Goal: Task Accomplishment & Management: Complete application form

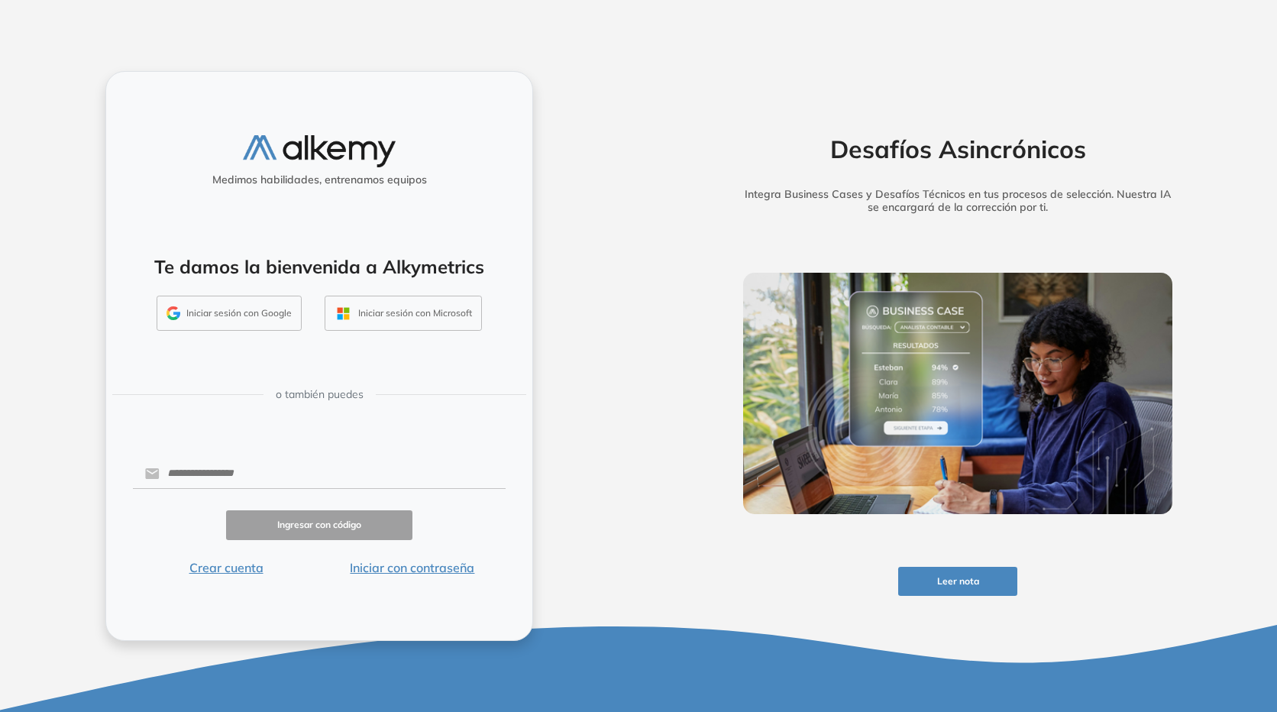
click at [260, 319] on button "Iniciar sesión con Google" at bounding box center [229, 313] width 145 height 35
